Goal: Check status

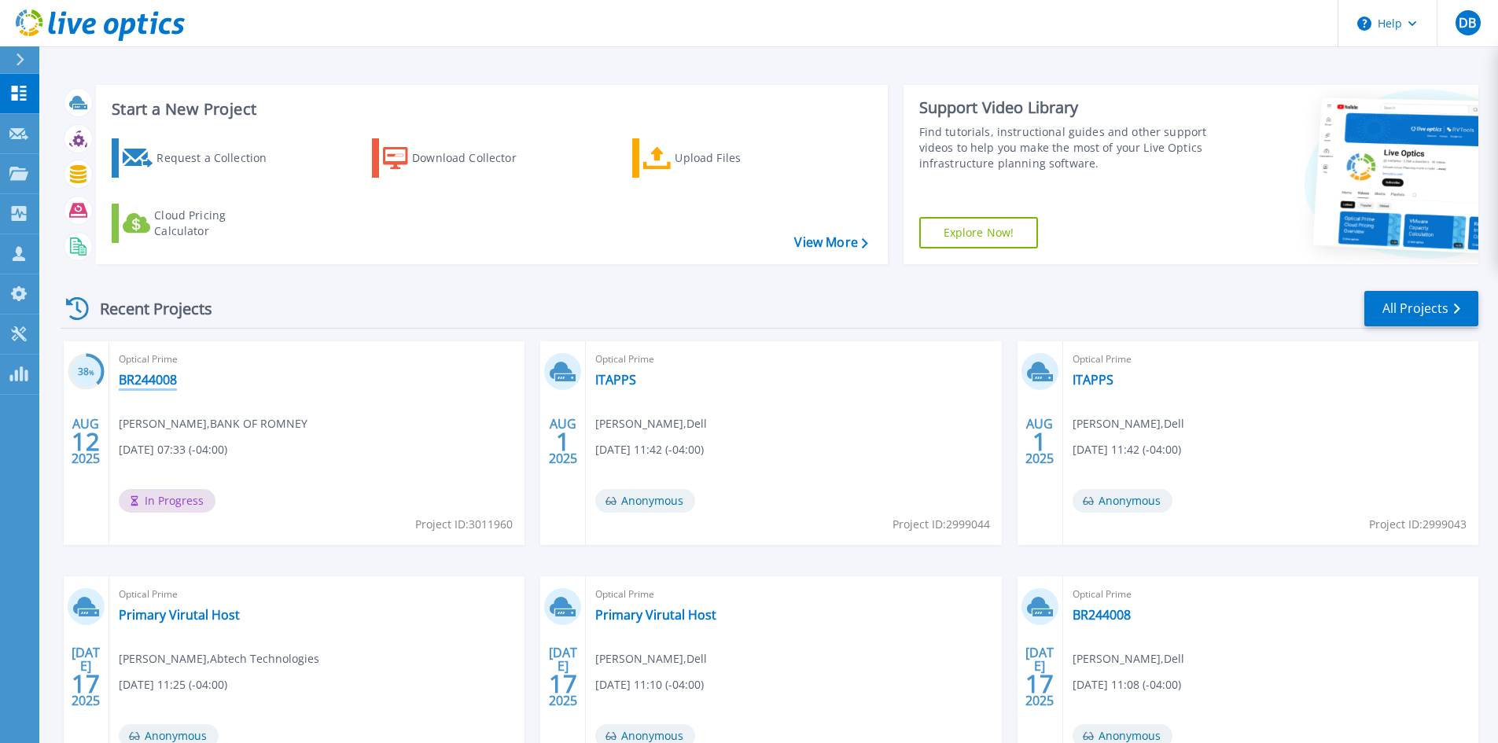
click at [164, 381] on link "BR244008" at bounding box center [148, 380] width 58 height 16
